Goal: Find specific page/section: Find specific page/section

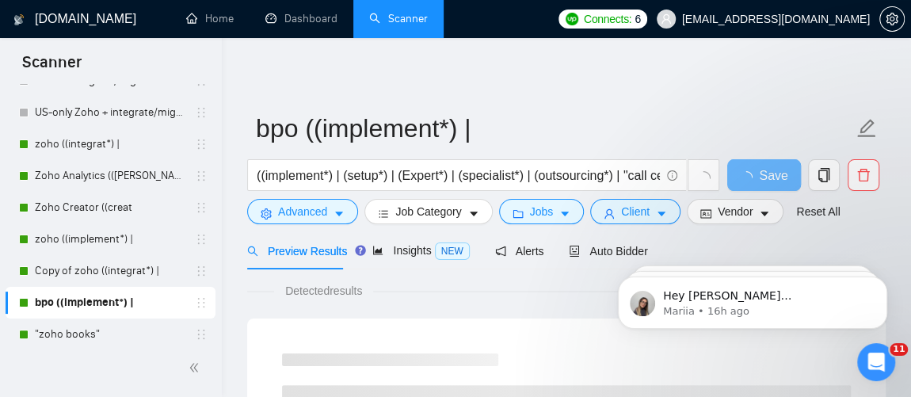
scroll to position [139, 0]
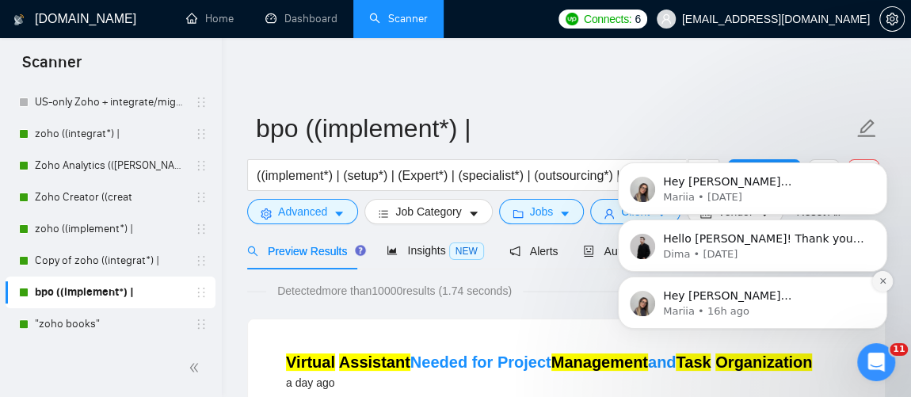
click at [883, 284] on icon "Dismiss notification" at bounding box center [882, 280] width 9 height 9
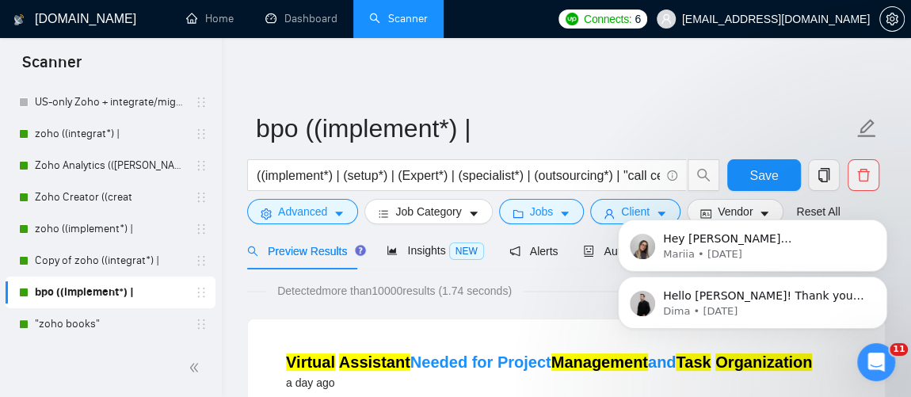
click at [883, 278] on icon "Dismiss notification" at bounding box center [882, 281] width 7 height 7
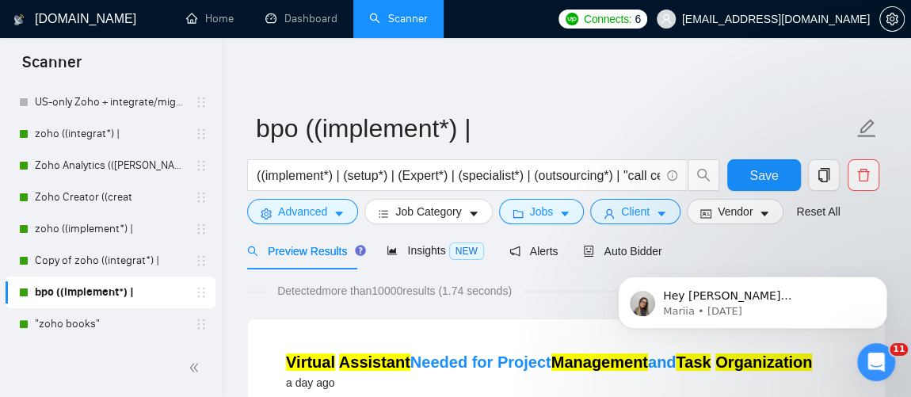
click at [883, 284] on icon "Dismiss notification" at bounding box center [882, 281] width 7 height 7
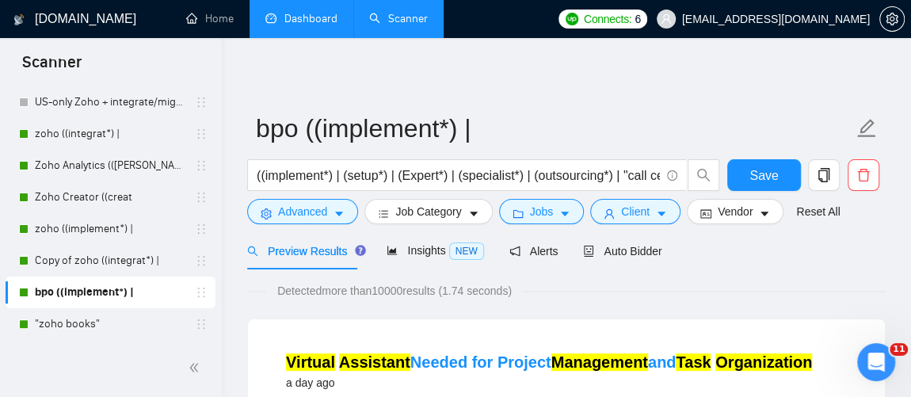
click at [331, 12] on link "Dashboard" at bounding box center [301, 18] width 72 height 13
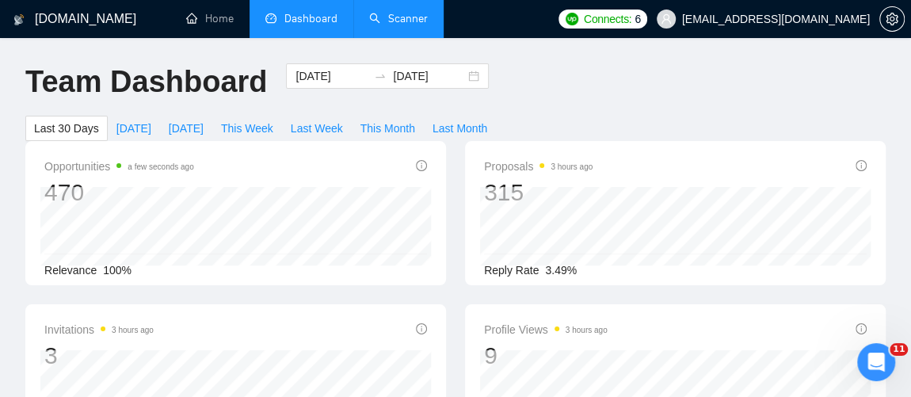
click at [409, 21] on link "Scanner" at bounding box center [398, 18] width 59 height 13
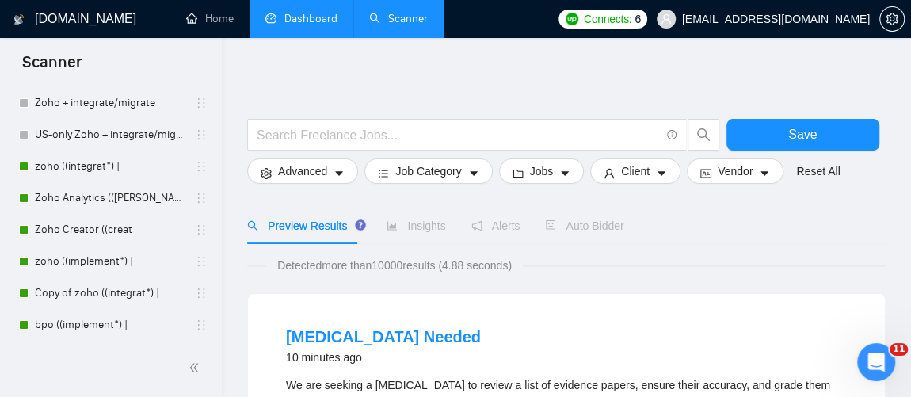
scroll to position [139, 0]
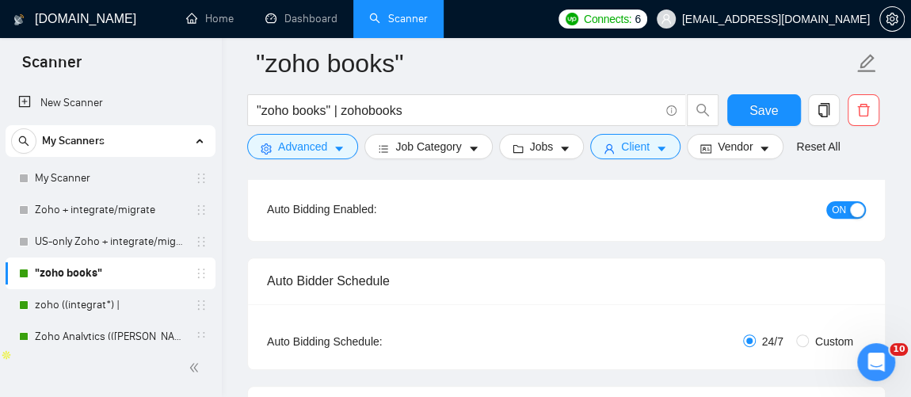
scroll to position [166, 0]
